Goal: Navigation & Orientation: Find specific page/section

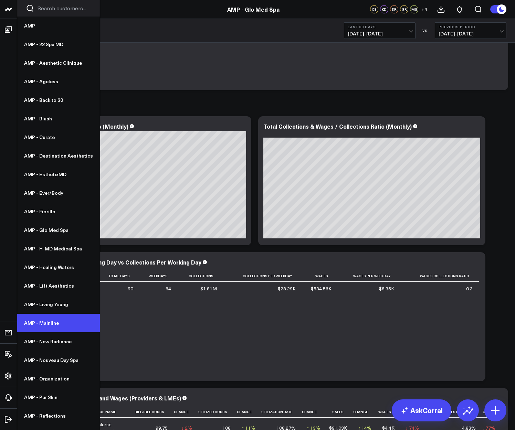
click at [47, 319] on link "AMP - Mainline" at bounding box center [58, 323] width 83 height 19
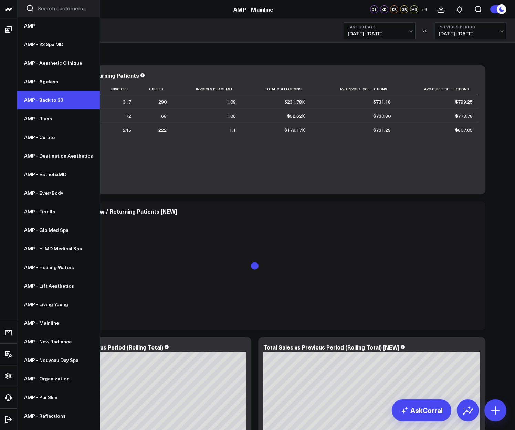
click at [55, 102] on link "AMP - Back to 30" at bounding box center [58, 100] width 83 height 19
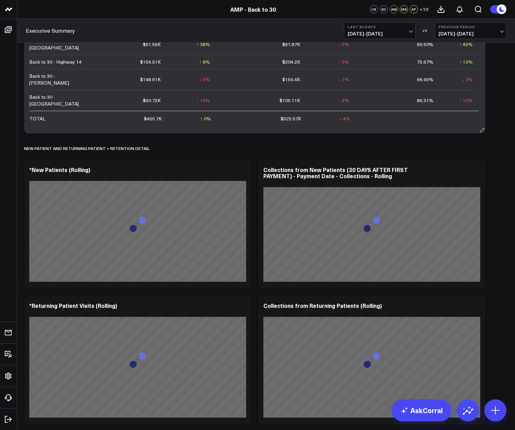
scroll to position [990, 0]
